Goal: Information Seeking & Learning: Learn about a topic

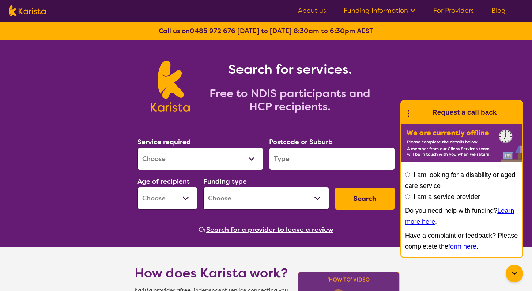
click at [412, 11] on icon at bounding box center [412, 10] width 8 height 8
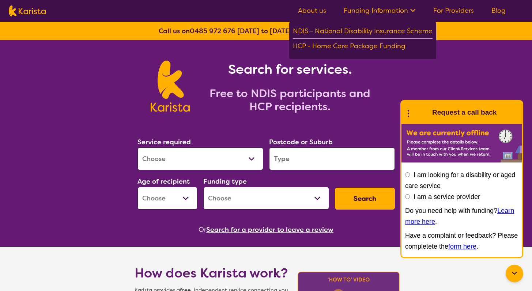
click at [459, 11] on link "For Providers" at bounding box center [453, 10] width 41 height 9
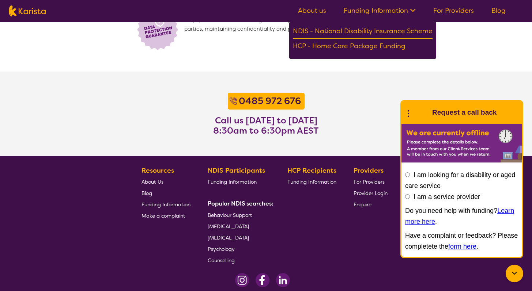
scroll to position [565, 0]
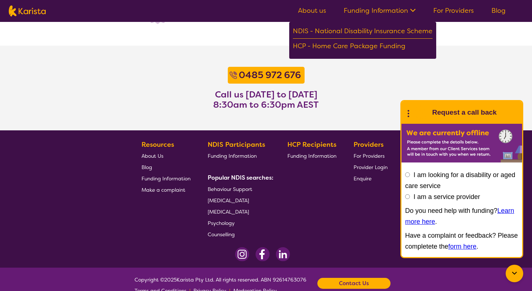
click at [411, 116] on icon at bounding box center [407, 112] width 9 height 11
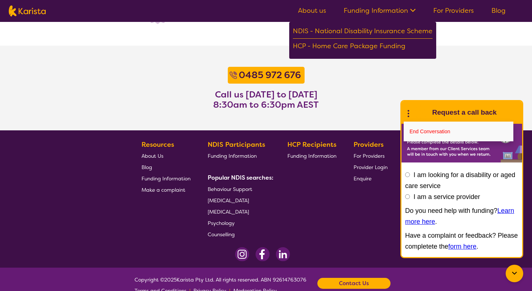
click at [515, 274] on icon at bounding box center [513, 273] width 5 height 3
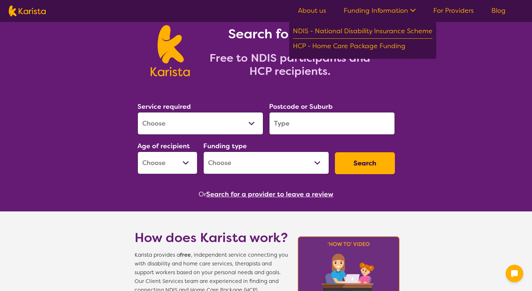
scroll to position [0, 0]
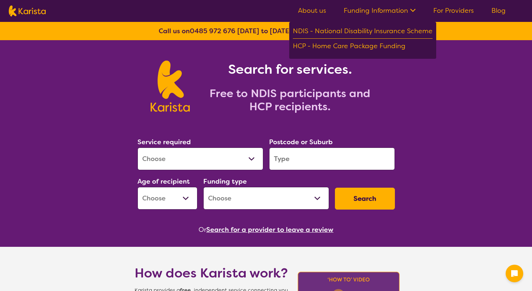
click at [241, 199] on select "Home Care Package (HCP) National Disability Insurance Scheme (NDIS) I don't know" at bounding box center [266, 198] width 126 height 23
select select "HCP"
click at [203, 187] on select "Home Care Package (HCP) National Disability Insurance Scheme (NDIS) I don't know" at bounding box center [266, 198] width 126 height 23
click at [235, 155] on select "Allied Health Assistant Assessment (ADHD or Autism) Behaviour support Counselli…" at bounding box center [200, 159] width 126 height 23
select select "Assessment (ADHD or Autism)"
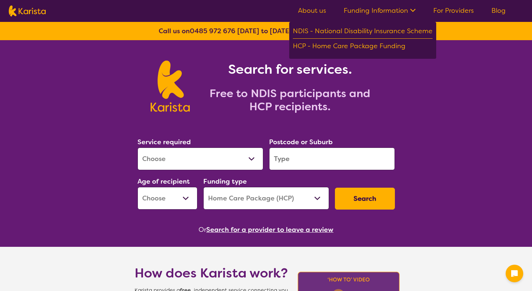
click at [137, 148] on select "Allied Health Assistant Assessment (ADHD or Autism) Behaviour support Counselli…" at bounding box center [200, 159] width 126 height 23
click at [296, 162] on input "search" at bounding box center [332, 159] width 126 height 23
click at [179, 199] on select "Early Childhood - 0 to 9 Child - 10 to 11 Adolescent - 12 to 17 Adult - 18 to 6…" at bounding box center [167, 198] width 60 height 23
select select "CH"
click at [137, 187] on select "Early Childhood - 0 to 9 Child - 10 to 11 Adolescent - 12 to 17 Adult - 18 to 6…" at bounding box center [167, 198] width 60 height 23
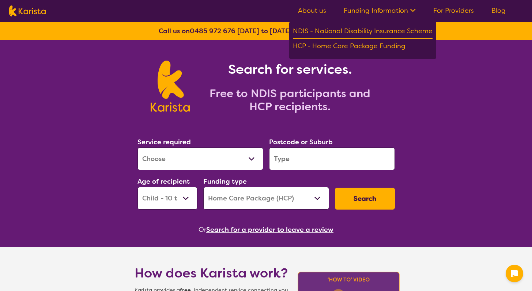
click at [398, 199] on section "Service required Allied Health Assistant Assessment (ADHD or Autism) Behaviour …" at bounding box center [266, 175] width 281 height 119
click at [377, 199] on button "Search" at bounding box center [365, 199] width 60 height 22
click at [335, 141] on div "Postcode or Suburb" at bounding box center [332, 154] width 126 height 34
click at [335, 158] on input "search" at bounding box center [332, 159] width 126 height 23
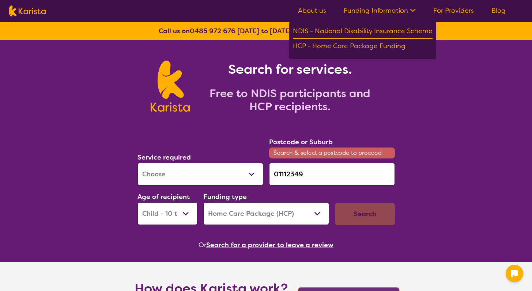
type input "011123494"
drag, startPoint x: 321, startPoint y: 173, endPoint x: 265, endPoint y: 172, distance: 56.3
click at [265, 172] on div "Service required Allied Health Assistant Assessment (ADHD or Autism) Behaviour …" at bounding box center [265, 181] width 263 height 94
click at [347, 207] on div "Search" at bounding box center [365, 214] width 60 height 22
drag, startPoint x: 315, startPoint y: 172, endPoint x: 268, endPoint y: 173, distance: 46.4
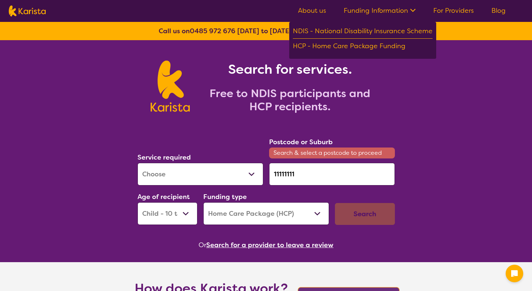
click at [268, 173] on div "Postcode or Suburb Search & select a postcode to proceed 11111111" at bounding box center [332, 161] width 132 height 55
paste input "4215"
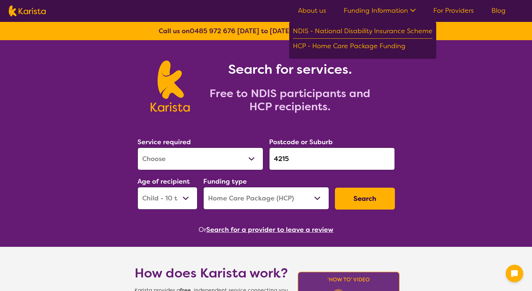
type input "4215"
click at [355, 197] on button "Search" at bounding box center [365, 199] width 60 height 22
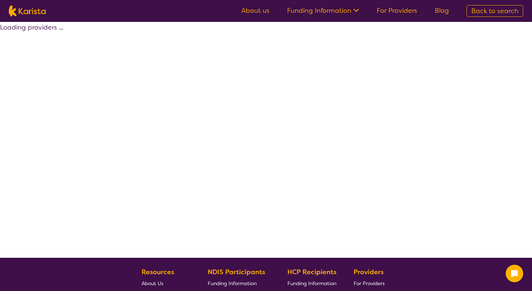
select select "Assessment (ADHD or Autism)"
select select "CH"
select select "HCP"
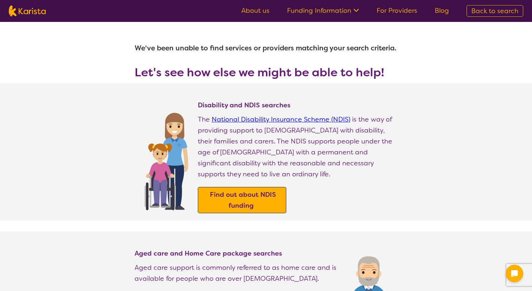
click at [251, 190] on b "Find out about NDIS funding" at bounding box center [243, 200] width 66 height 20
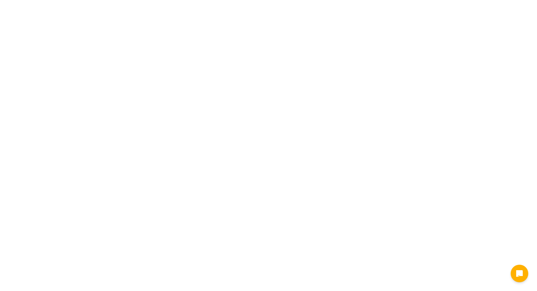
click at [383, 0] on html "End Conversation Request a call back I am looking for a disability or aged care…" at bounding box center [268, 0] width 537 height 0
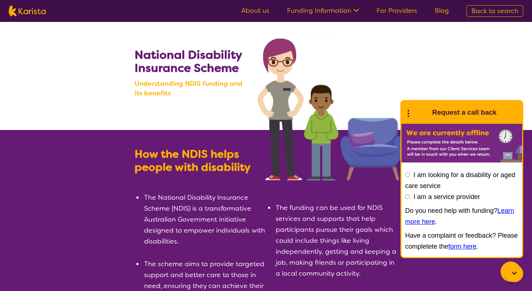
click at [260, 8] on link "About us" at bounding box center [255, 10] width 28 height 9
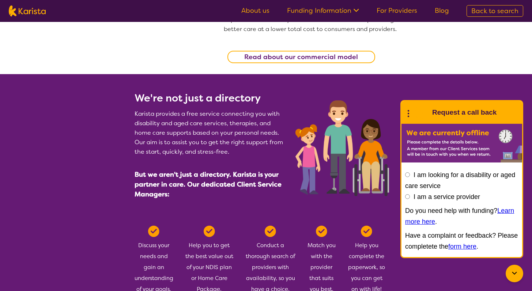
scroll to position [263, 0]
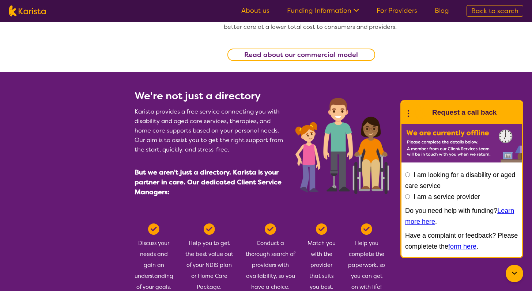
click at [248, 174] on span "But we aren't just a directory. Karista is your partner in care. Our dedicated …" at bounding box center [207, 182] width 147 height 28
copy span "Karista"
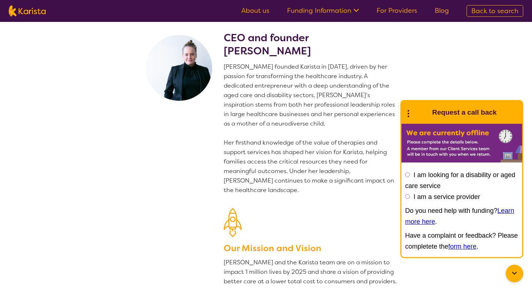
scroll to position [0, 0]
